Goal: Task Accomplishment & Management: Manage account settings

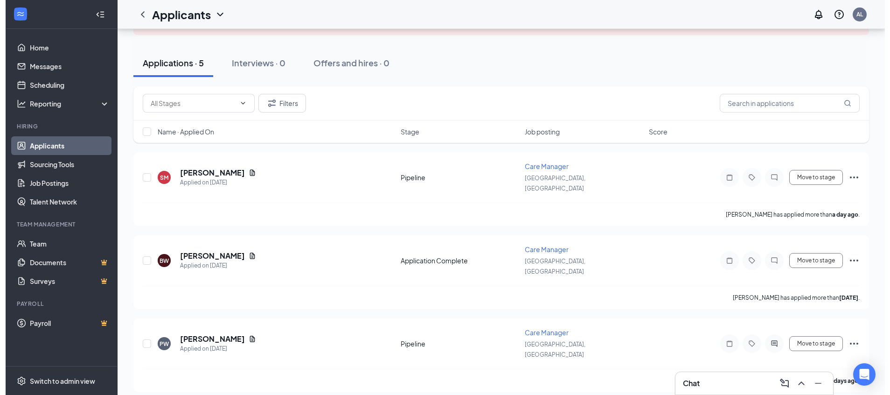
scroll to position [87, 0]
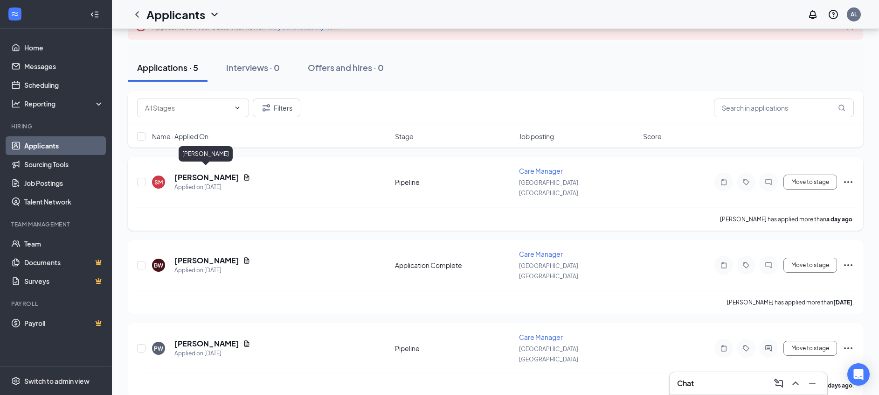
click at [212, 172] on h5 "[PERSON_NAME]" at bounding box center [206, 177] width 65 height 10
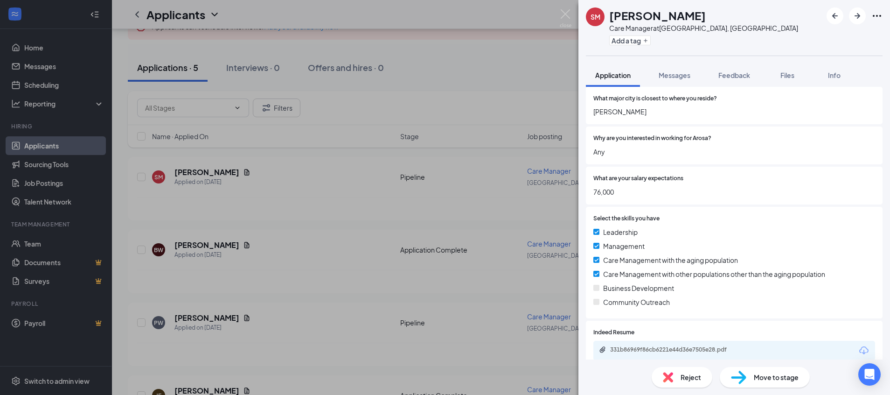
scroll to position [423, 0]
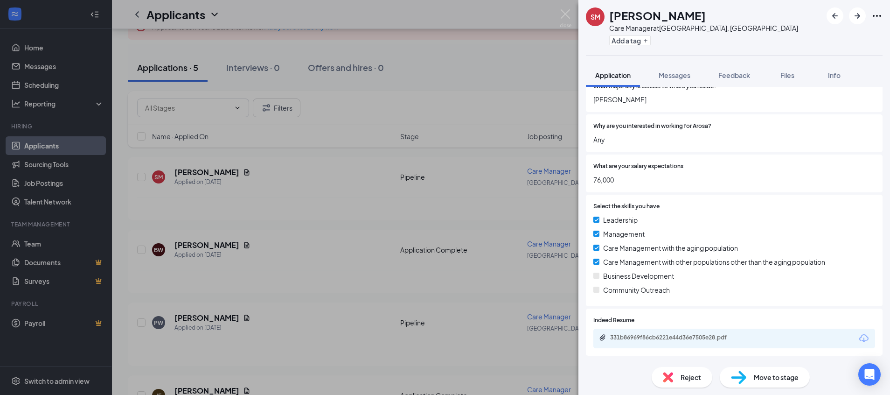
click at [705, 332] on div "331b86969f86cb6221e44d36e7505e28.pdf" at bounding box center [734, 338] width 282 height 20
click at [701, 338] on div "331b86969f86cb6221e44d36e7505e28.pdf" at bounding box center [675, 337] width 131 height 7
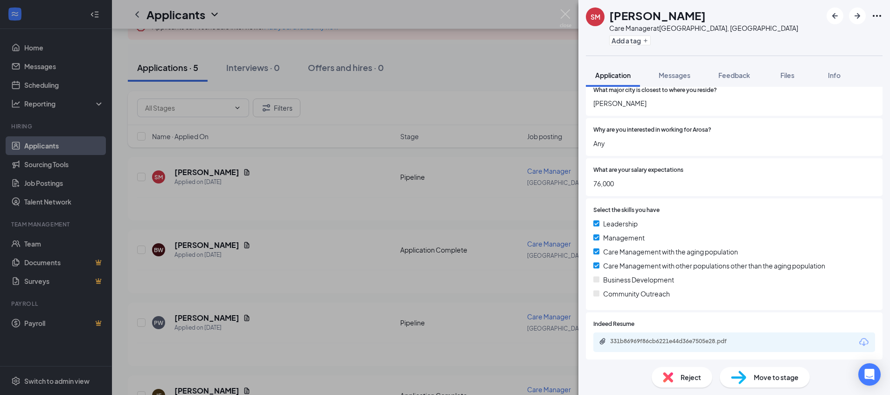
click at [685, 372] on span "Reject" at bounding box center [691, 377] width 21 height 10
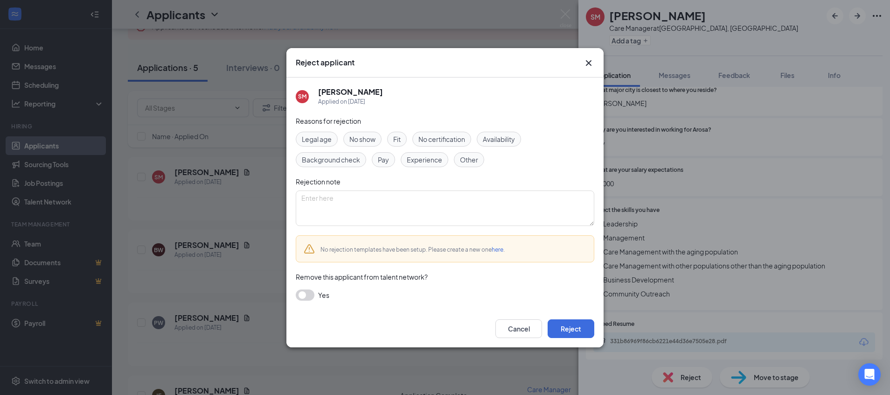
click at [569, 316] on div "Cancel Reject" at bounding box center [444, 328] width 317 height 37
click at [567, 328] on button "Reject" at bounding box center [571, 328] width 47 height 19
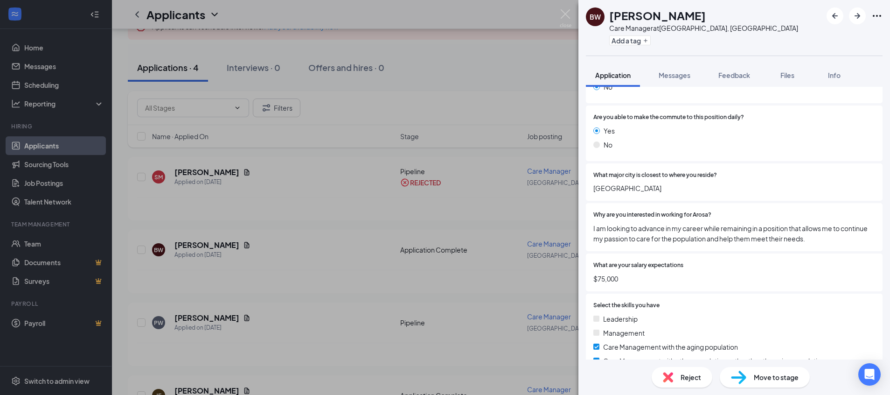
scroll to position [427, 0]
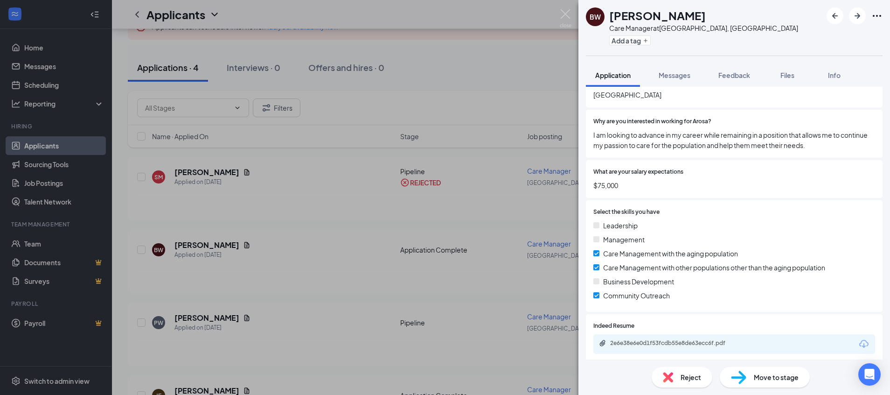
click at [664, 337] on div "2e6e38e6e0d1f53fcdb55e8de63ecc6f.pdf" at bounding box center [734, 344] width 282 height 20
click at [657, 340] on div "2e6e38e6e0d1f53fcdb55e8de63ecc6f.pdf" at bounding box center [675, 342] width 131 height 7
